Goal: Check status: Check status

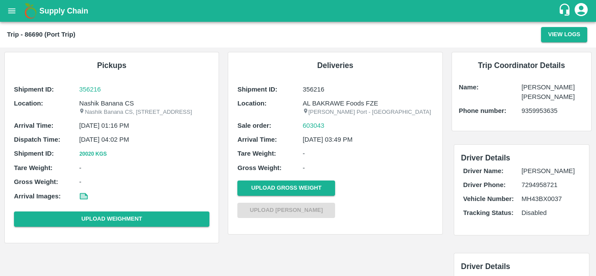
scroll to position [6, 0]
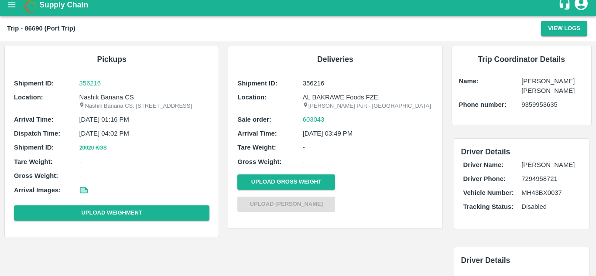
click at [440, 242] on div "Deliveries Shipment ID: 356216 Location: AL BAKRAWE Foods FZE Jawaharlal Nehru …" at bounding box center [336, 141] width 224 height 200
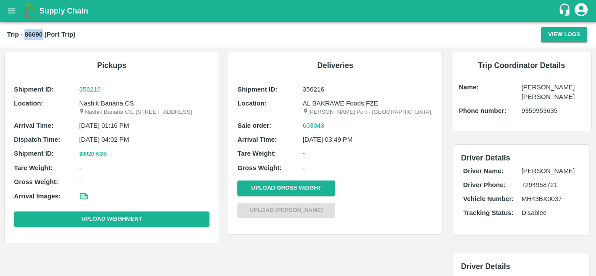
drag, startPoint x: 25, startPoint y: 33, endPoint x: 41, endPoint y: 34, distance: 16.2
click at [41, 34] on b "Trip - 86690 (Port Trip)" at bounding box center [41, 34] width 69 height 7
copy b "86690"
click at [14, 12] on icon "open drawer" at bounding box center [12, 11] width 10 height 10
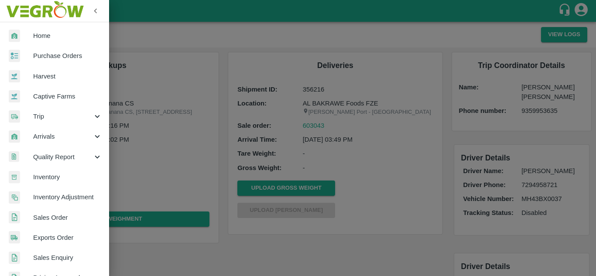
click at [45, 118] on span "Trip" at bounding box center [62, 117] width 59 height 10
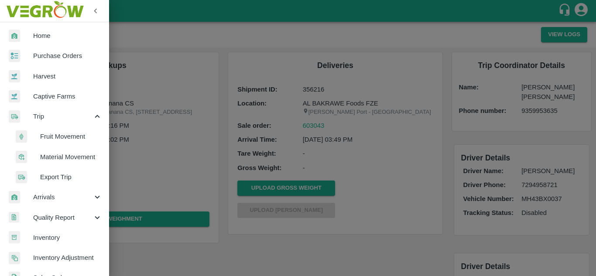
click at [77, 139] on span "Fruit Movement" at bounding box center [71, 137] width 62 height 10
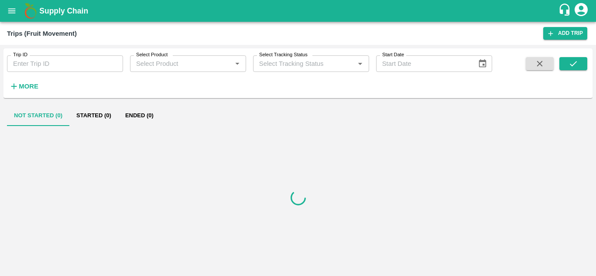
click at [47, 66] on input "Trip ID" at bounding box center [65, 63] width 116 height 17
paste input "86690"
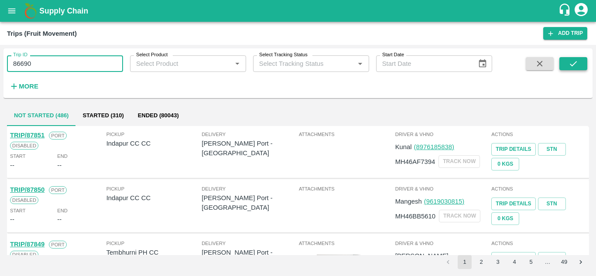
type input "86690"
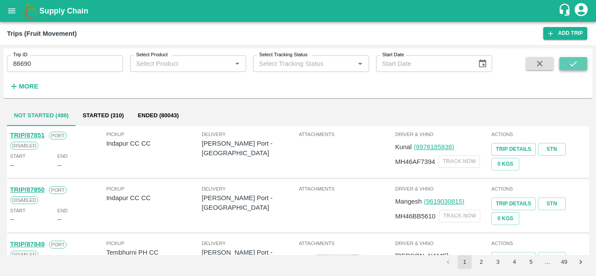
click at [565, 62] on button "submit" at bounding box center [574, 63] width 28 height 13
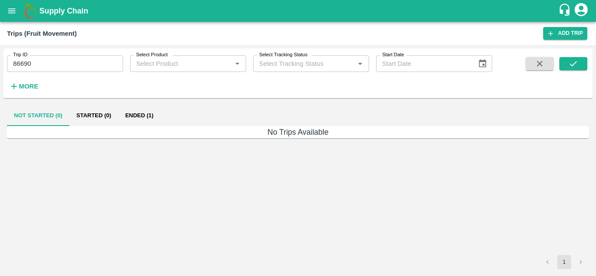
click at [145, 115] on button "Ended (1)" at bounding box center [139, 115] width 42 height 21
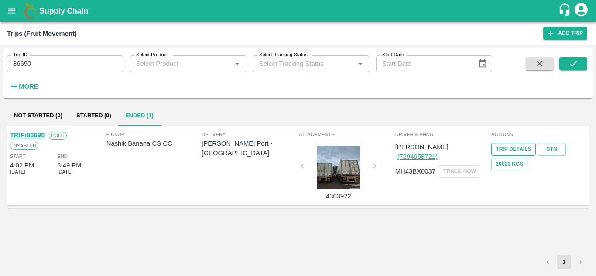
click at [517, 151] on link "Trip Details" at bounding box center [514, 149] width 44 height 13
click at [513, 150] on link "Trip Details" at bounding box center [514, 149] width 44 height 13
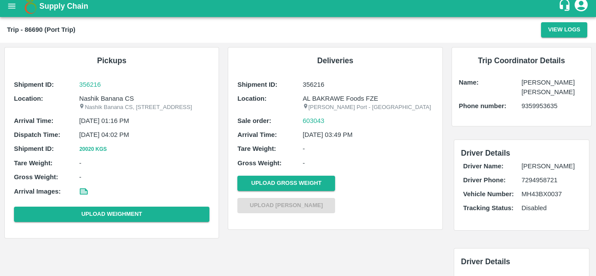
scroll to position [6, 0]
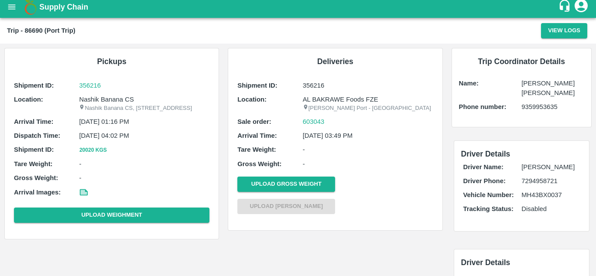
scroll to position [6, 0]
